Goal: Task Accomplishment & Management: Complete application form

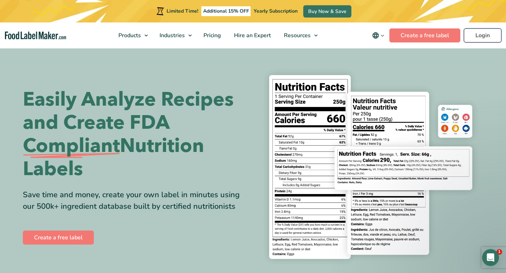
click at [475, 37] on link "Login" at bounding box center [483, 35] width 38 height 14
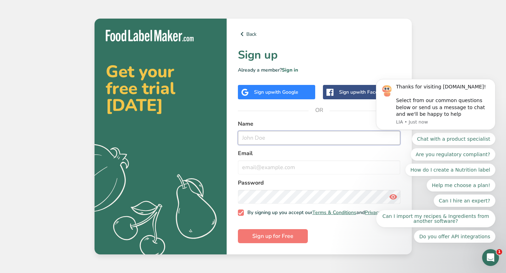
click at [313, 134] on input "text" at bounding box center [319, 138] width 163 height 14
type input "[PERSON_NAME]"
click at [297, 168] on input "email" at bounding box center [319, 168] width 163 height 14
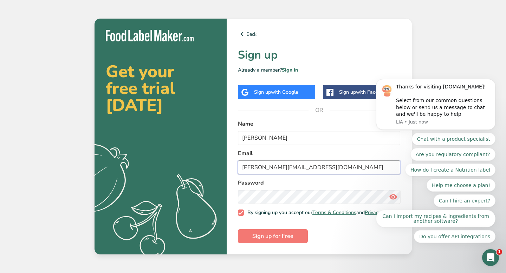
type input "chris.cc0310@gmail.om"
click at [238, 229] on button "Sign up for Free" at bounding box center [273, 236] width 70 height 14
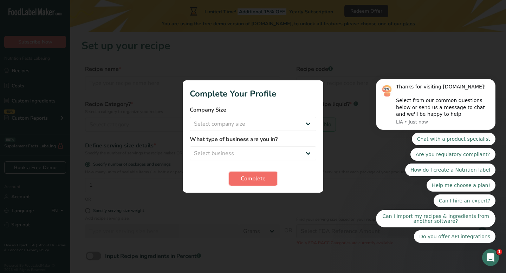
click at [262, 183] on button "Complete" at bounding box center [253, 179] width 48 height 14
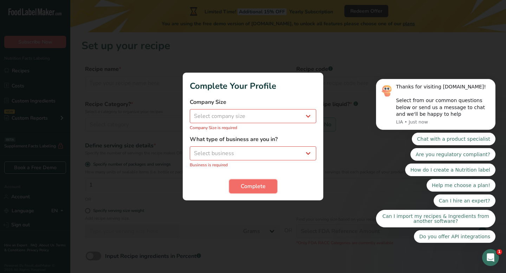
click at [259, 182] on button "Complete" at bounding box center [253, 186] width 48 height 14
click at [242, 115] on select "Select company size Fewer than 10 Employees 10 to 50 Employees 51 to 500 Employ…" at bounding box center [253, 116] width 126 height 14
select select "1"
click at [190, 113] on select "Select company size Fewer than 10 Employees 10 to 50 Employees 51 to 500 Employ…" at bounding box center [253, 116] width 126 height 14
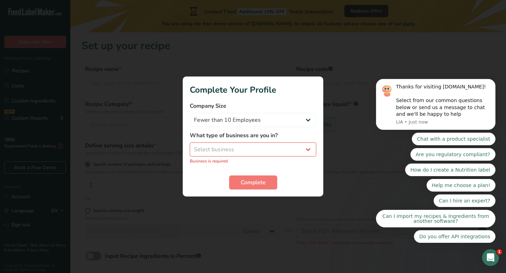
click at [242, 142] on div "What type of business are you in? Select business Packaged Food Manufacturer Re…" at bounding box center [253, 147] width 126 height 33
click at [242, 144] on select "Select business Packaged Food Manufacturer Restaurant & Cafe Bakery Meal Plans …" at bounding box center [253, 150] width 126 height 14
click at [190, 146] on select "Select business Packaged Food Manufacturer Restaurant & Cafe Bakery Meal Plans …" at bounding box center [253, 150] width 126 height 14
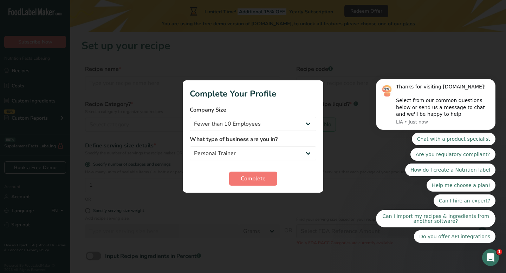
click at [248, 161] on form "Company Size Fewer than 10 Employees 10 to 50 Employees 51 to 500 Employees Ove…" at bounding box center [253, 146] width 126 height 80
click at [244, 157] on select "Packaged Food Manufacturer Restaurant & Cafe Bakery Meal Plans & Catering Compa…" at bounding box center [253, 153] width 126 height 14
select select "8"
click at [190, 146] on select "Packaged Food Manufacturer Restaurant & Cafe Bakery Meal Plans & Catering Compa…" at bounding box center [253, 153] width 126 height 14
click at [238, 177] on button "Complete" at bounding box center [253, 179] width 48 height 14
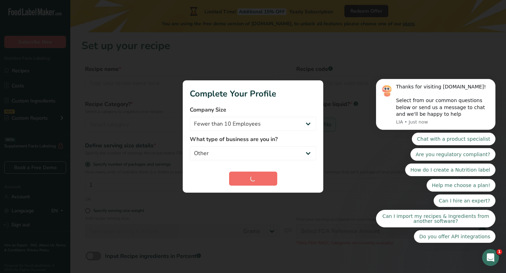
click at [238, 177] on div "Complete" at bounding box center [253, 179] width 126 height 14
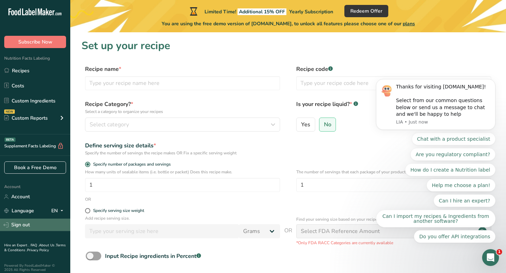
click at [52, 224] on link "Sign out" at bounding box center [35, 225] width 70 height 12
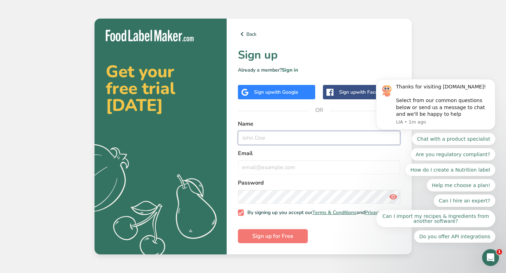
click at [269, 133] on input "text" at bounding box center [319, 138] width 163 height 14
type input "[PERSON_NAME]"
click at [262, 162] on input "email" at bounding box center [319, 168] width 163 height 14
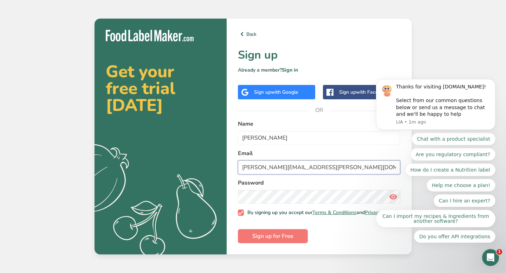
type input "[PERSON_NAME][EMAIL_ADDRESS][PERSON_NAME][DOMAIN_NAME]"
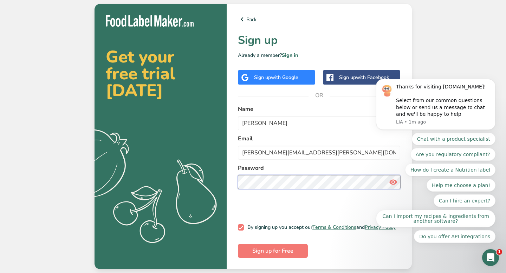
click at [238, 244] on button "Sign up for Free" at bounding box center [273, 251] width 70 height 14
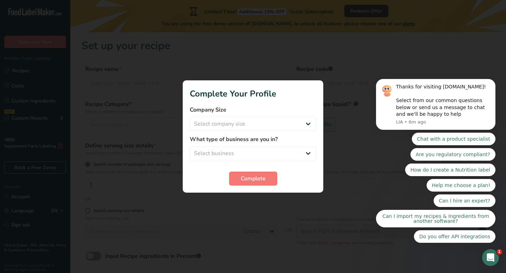
click at [368, 78] on body "Thanks for visiting [DOMAIN_NAME]! Select from our common questions below or se…" at bounding box center [435, 106] width 135 height 290
click at [239, 125] on select "Select company size Fewer than 10 Employees 10 to 50 Employees 51 to 500 Employ…" at bounding box center [253, 124] width 126 height 14
select select "4"
click at [190, 117] on select "Select company size Fewer than 10 Employees 10 to 50 Employees 51 to 500 Employ…" at bounding box center [253, 124] width 126 height 14
click at [244, 162] on form "Company Size Fewer than 10 Employees 10 to 50 Employees 51 to 500 Employees Ove…" at bounding box center [253, 146] width 126 height 80
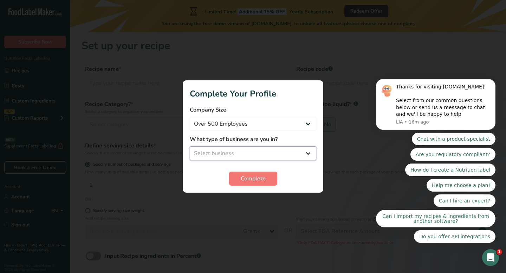
click at [242, 158] on select "Select business Packaged Food Manufacturer Restaurant & Cafe Bakery Meal Plans …" at bounding box center [253, 153] width 126 height 14
select select "8"
click at [190, 146] on select "Select business Packaged Food Manufacturer Restaurant & Cafe Bakery Meal Plans …" at bounding box center [253, 153] width 126 height 14
click at [244, 174] on button "Complete" at bounding box center [253, 179] width 48 height 14
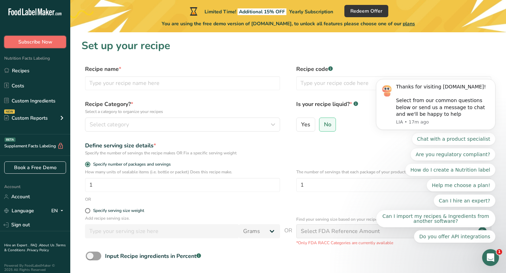
click at [47, 42] on span "Subscribe Now" at bounding box center [35, 41] width 34 height 7
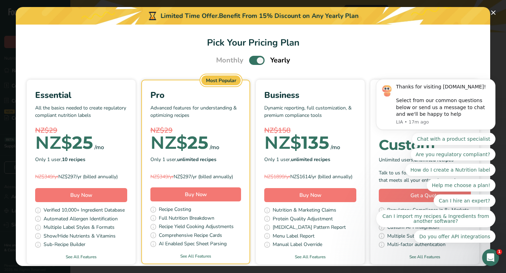
click at [491, 13] on body "Thanks for visiting [DOMAIN_NAME]! Select from our common questions below or se…" at bounding box center [435, 106] width 135 height 290
click at [486, 11] on body "Thanks for visiting [DOMAIN_NAME]! Select from our common questions below or se…" at bounding box center [435, 106] width 135 height 290
click at [488, 11] on body "Thanks for visiting [DOMAIN_NAME]! Select from our common questions below or se…" at bounding box center [435, 106] width 135 height 290
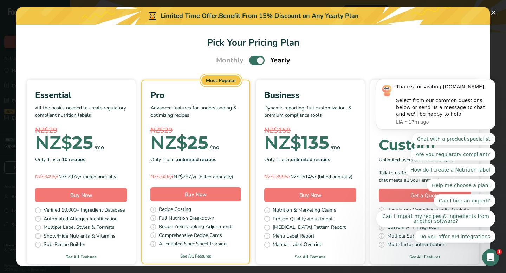
click at [488, 11] on body "Thanks for visiting [DOMAIN_NAME]! Select from our common questions below or se…" at bounding box center [435, 106] width 135 height 290
click at [493, 14] on body "Thanks for visiting [DOMAIN_NAME]! Select from our common questions below or se…" at bounding box center [435, 106] width 135 height 290
click at [490, 13] on body "Thanks for visiting [DOMAIN_NAME]! Select from our common questions below or se…" at bounding box center [435, 106] width 135 height 290
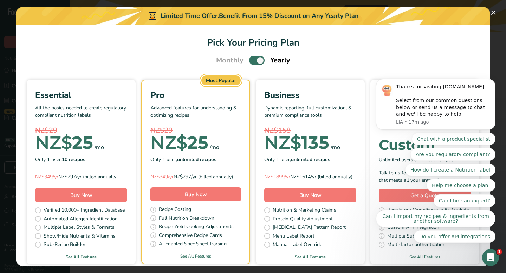
click at [490, 13] on body "Thanks for visiting [DOMAIN_NAME]! Select from our common questions below or se…" at bounding box center [435, 106] width 135 height 290
click at [490, 12] on body "Thanks for visiting [DOMAIN_NAME]! Select from our common questions below or se…" at bounding box center [435, 106] width 135 height 290
click at [488, 19] on body "Thanks for visiting [DOMAIN_NAME]! Select from our common questions below or se…" at bounding box center [435, 106] width 135 height 290
click at [491, 13] on body "Thanks for visiting [DOMAIN_NAME]! Select from our common questions below or se…" at bounding box center [435, 106] width 135 height 290
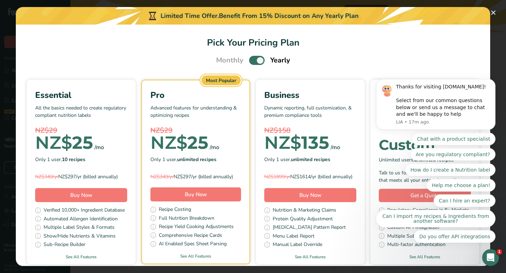
click at [491, 13] on body "Thanks for visiting [DOMAIN_NAME]! Select from our common questions below or se…" at bounding box center [435, 106] width 135 height 290
click at [491, 15] on body "Thanks for visiting [DOMAIN_NAME]! Select from our common questions below or se…" at bounding box center [435, 106] width 135 height 290
click at [491, 14] on body "Thanks for visiting [DOMAIN_NAME]! Select from our common questions below or se…" at bounding box center [435, 106] width 135 height 290
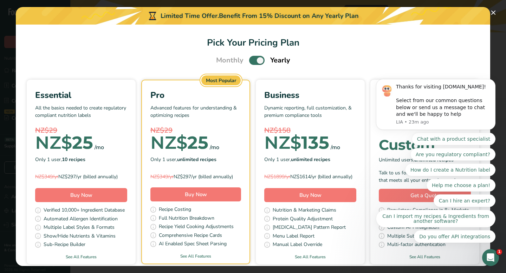
drag, startPoint x: 471, startPoint y: 72, endPoint x: 465, endPoint y: 72, distance: 5.6
click at [469, 72] on body "Thanks for visiting [DOMAIN_NAME]! Select from our common questions below or se…" at bounding box center [435, 106] width 135 height 290
drag, startPoint x: 465, startPoint y: 72, endPoint x: 200, endPoint y: 87, distance: 266.3
click html "Thanks for visiting [DOMAIN_NAME]! Select from our common questions below or se…"
